Goal: Find specific page/section: Find specific page/section

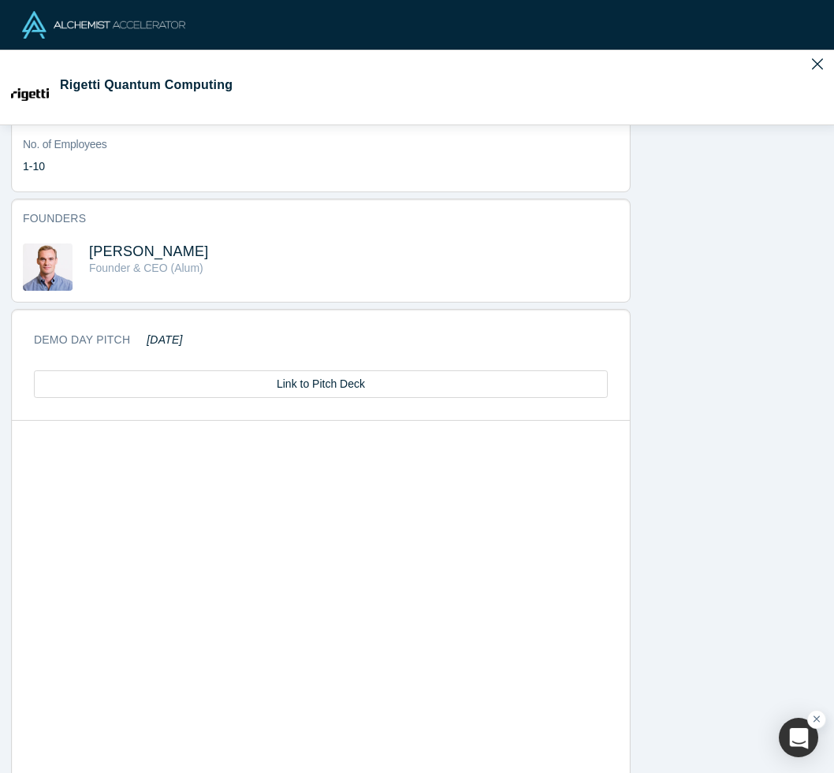
scroll to position [438, 0]
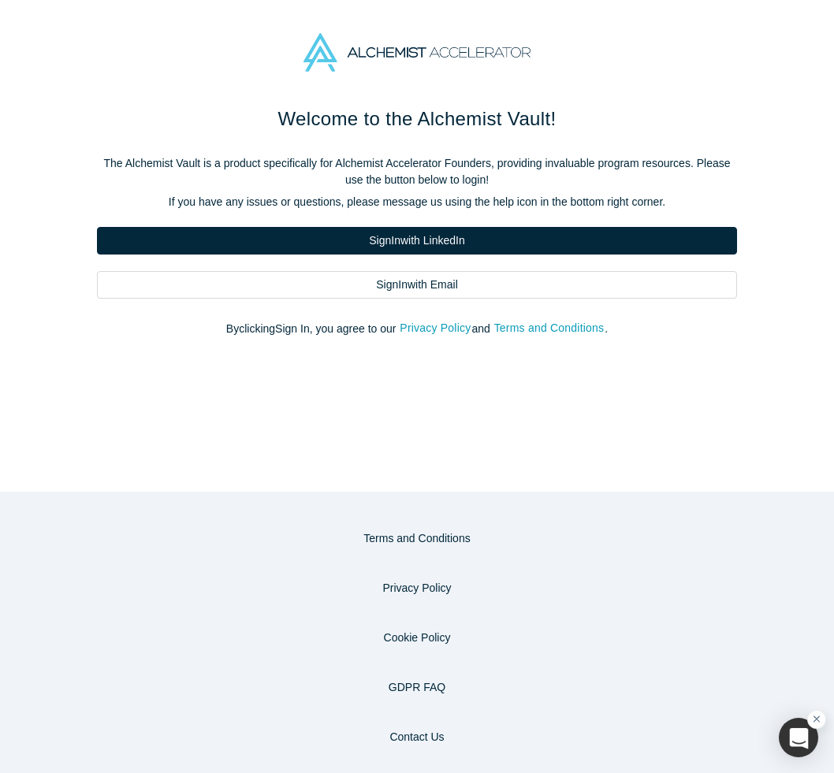
click at [244, 50] on div at bounding box center [416, 52] width 441 height 39
